Goal: Task Accomplishment & Management: Complete application form

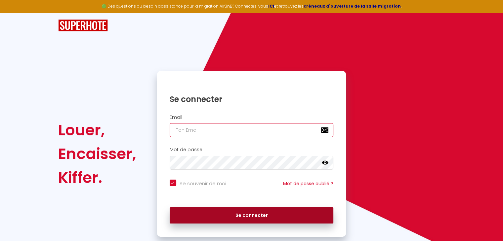
type input "[EMAIL_ADDRESS][DOMAIN_NAME]"
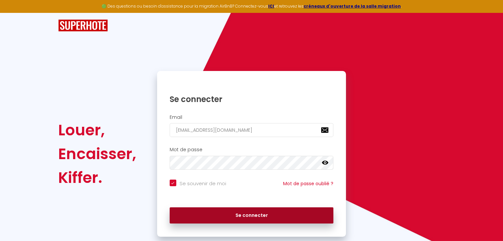
click at [253, 217] on button "Se connecter" at bounding box center [252, 216] width 164 height 17
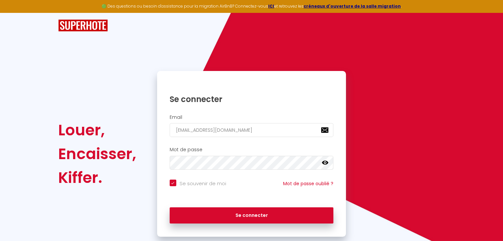
checkbox input "true"
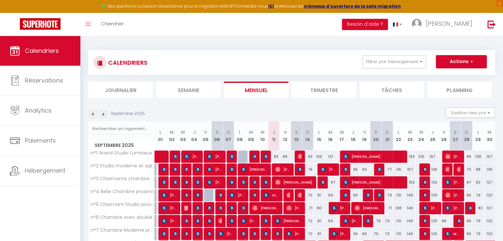
click at [92, 114] on img at bounding box center [92, 114] width 7 height 7
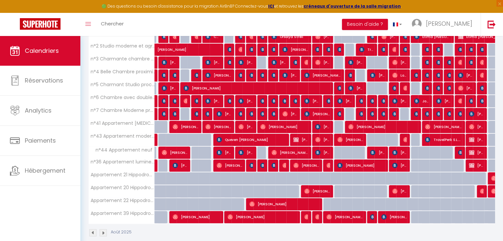
scroll to position [129, 0]
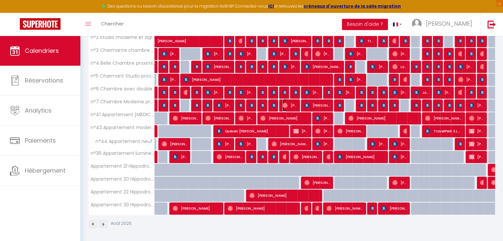
click at [289, 104] on span "[PERSON_NAME]" at bounding box center [289, 105] width 15 height 13
select select "OK"
select select "0"
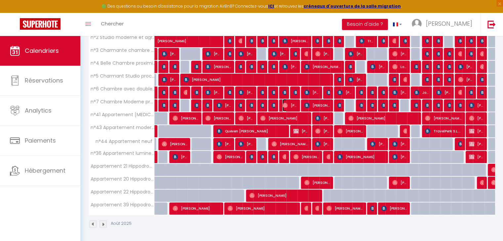
select select "1"
select select
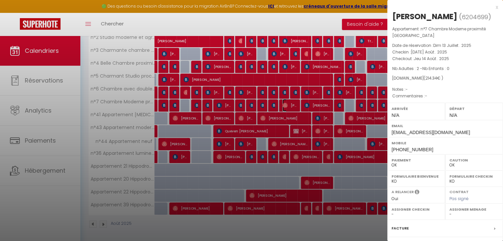
scroll to position [72, 0]
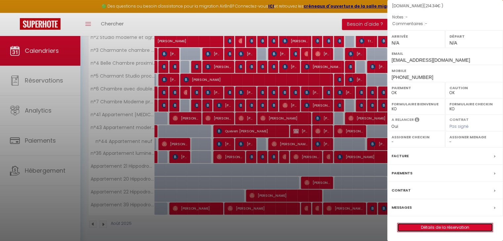
click at [440, 225] on link "Détails de la réservation" at bounding box center [444, 227] width 95 height 9
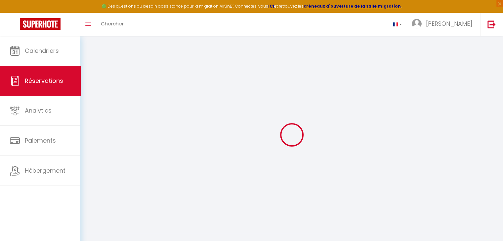
type input "Hayley"
type input "[PERSON_NAME]"
type input "[EMAIL_ADDRESS][DOMAIN_NAME]"
type input "[PHONE_NUMBER]"
select select
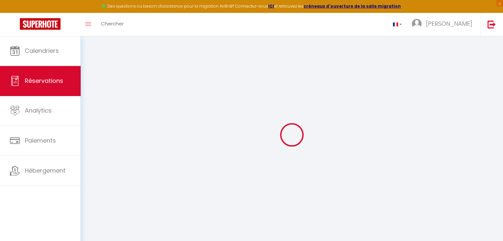
type input "6.15"
select select "25748"
select select "1"
select select
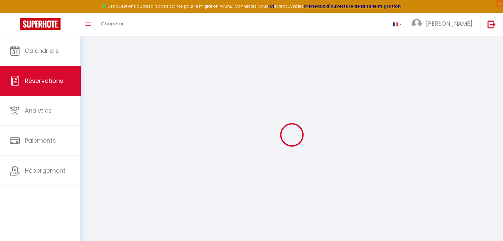
type input "2"
select select "12"
select select
type input "170"
checkbox input "false"
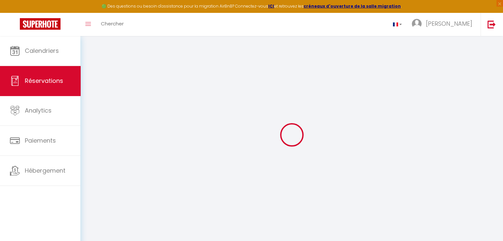
select select "1"
type input "0"
select select
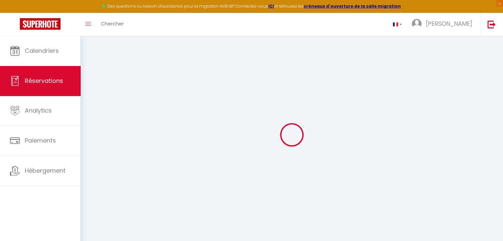
select select
select select "15"
checkbox input "false"
select select
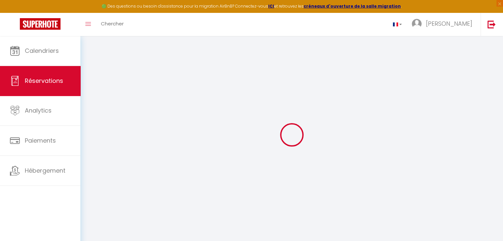
select select
checkbox input "false"
select select
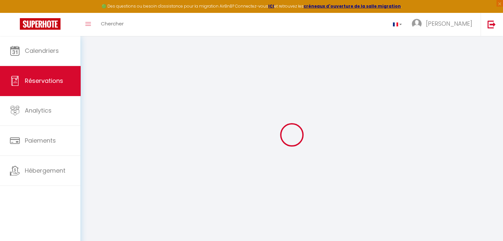
select select
checkbox input "false"
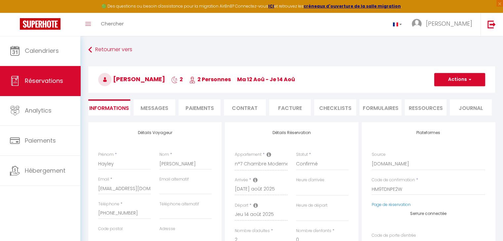
select select
checkbox input "false"
select select
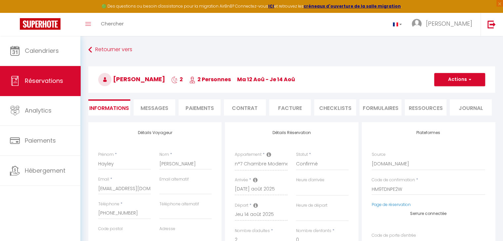
type input "35"
type input "9.34"
select select
checkbox input "false"
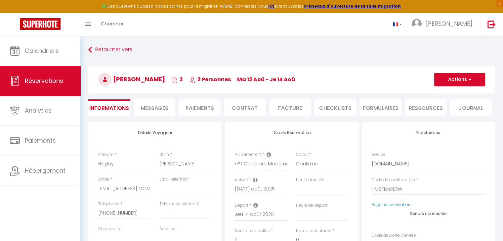
select select
checkbox input "false"
select select
click at [154, 108] on span "Messages" at bounding box center [154, 108] width 28 height 8
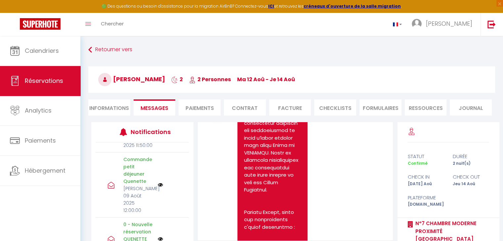
scroll to position [66, 0]
